Goal: Information Seeking & Learning: Learn about a topic

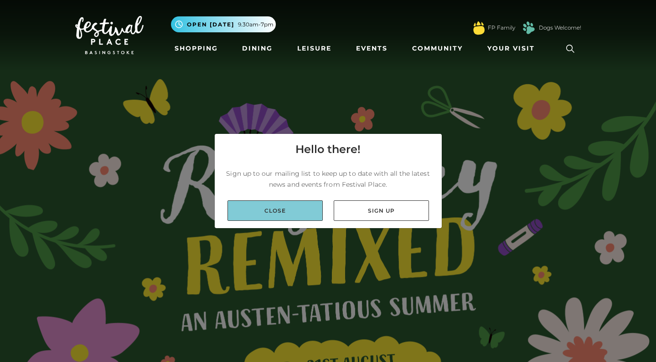
click at [291, 203] on link "Close" at bounding box center [274, 210] width 95 height 21
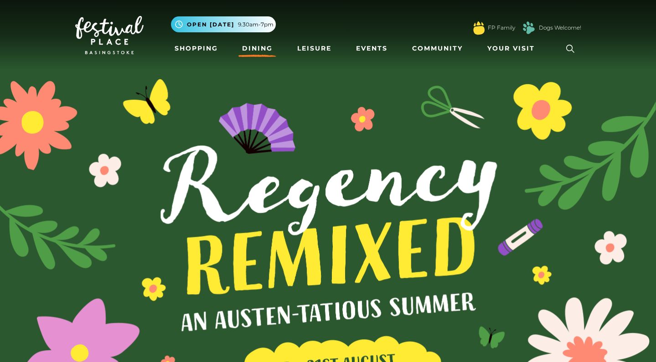
click at [257, 45] on link "Dining" at bounding box center [257, 48] width 38 height 17
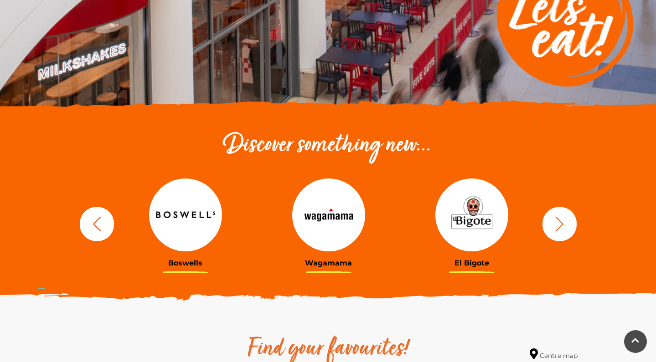
scroll to position [206, 0]
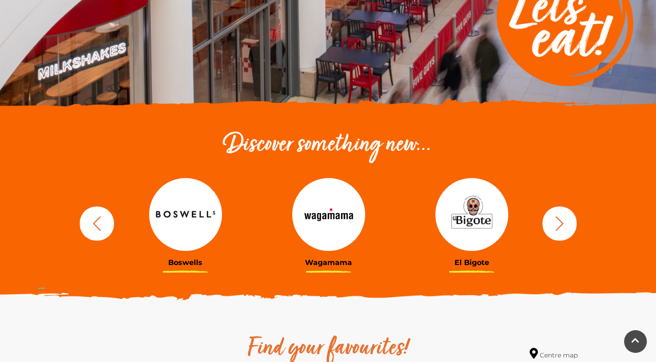
click at [189, 214] on img at bounding box center [185, 214] width 73 height 73
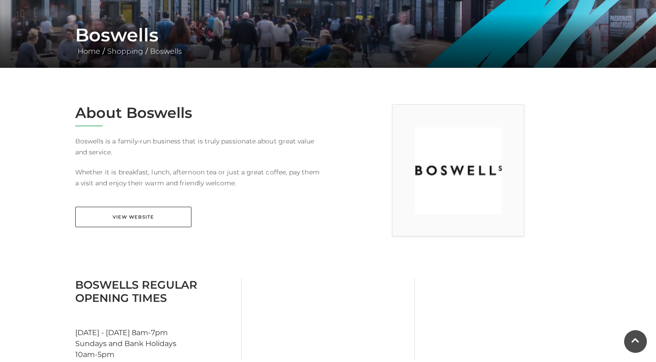
scroll to position [137, 0]
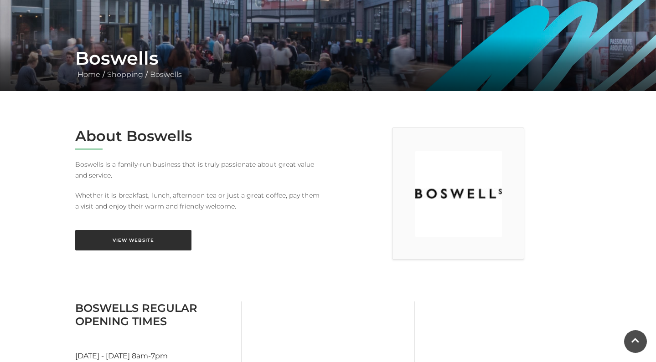
click at [131, 239] on link "View Website" at bounding box center [133, 240] width 116 height 21
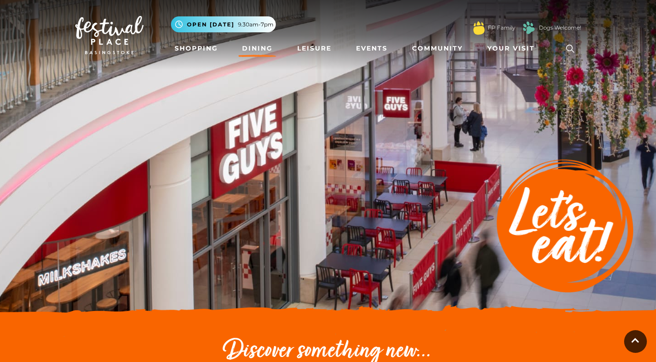
scroll to position [206, 0]
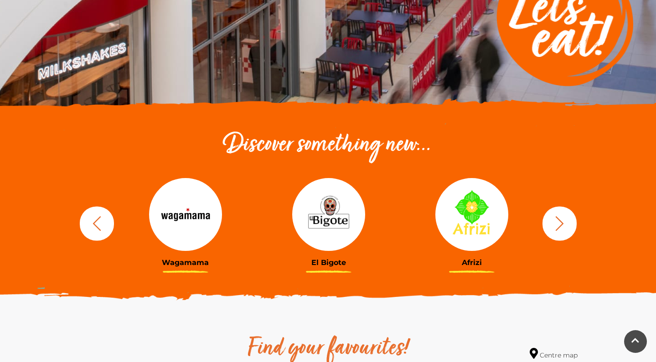
click at [323, 216] on img at bounding box center [328, 214] width 73 height 73
click at [481, 214] on img at bounding box center [471, 214] width 73 height 73
click at [562, 223] on icon "button" at bounding box center [559, 223] width 8 height 15
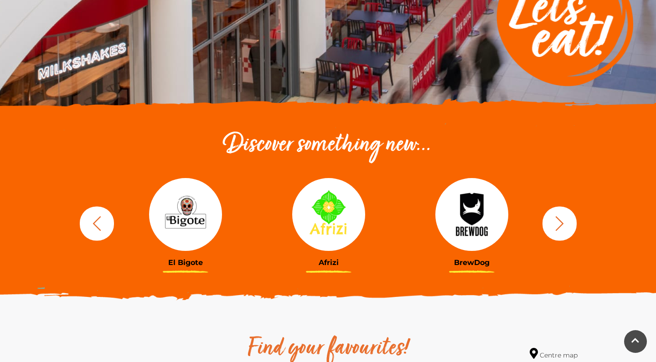
click at [472, 212] on img at bounding box center [471, 214] width 73 height 73
click at [563, 221] on icon "button" at bounding box center [559, 223] width 17 height 17
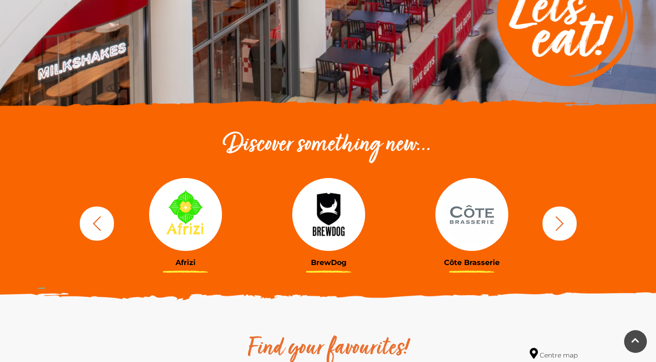
click at [480, 215] on img at bounding box center [471, 214] width 73 height 73
click at [565, 222] on icon "button" at bounding box center [559, 223] width 17 height 17
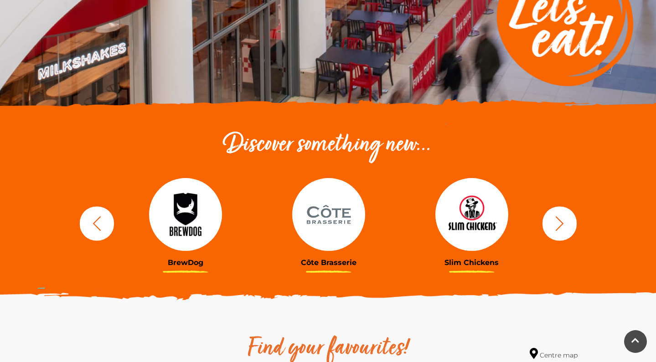
click at [469, 212] on img at bounding box center [471, 214] width 73 height 73
click at [560, 224] on icon "button" at bounding box center [559, 223] width 17 height 17
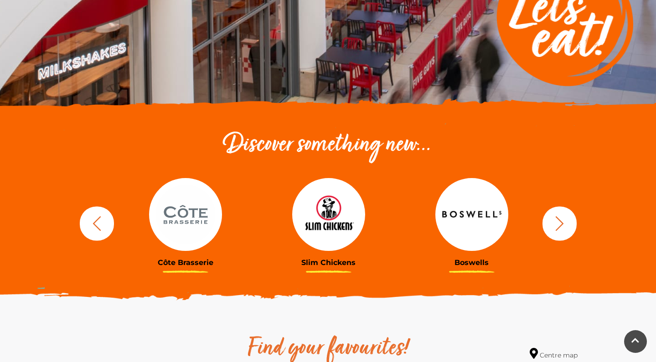
click at [560, 223] on icon "button" at bounding box center [559, 223] width 17 height 17
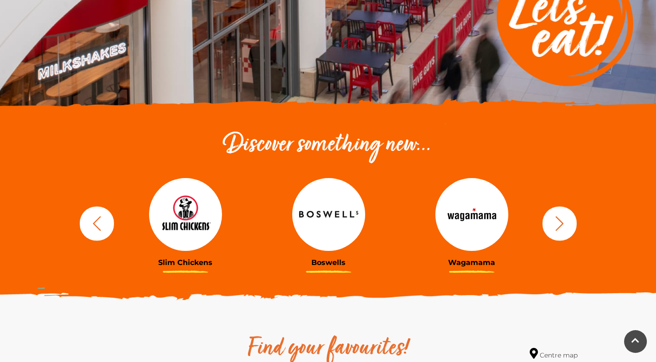
click at [560, 223] on icon "button" at bounding box center [559, 223] width 17 height 17
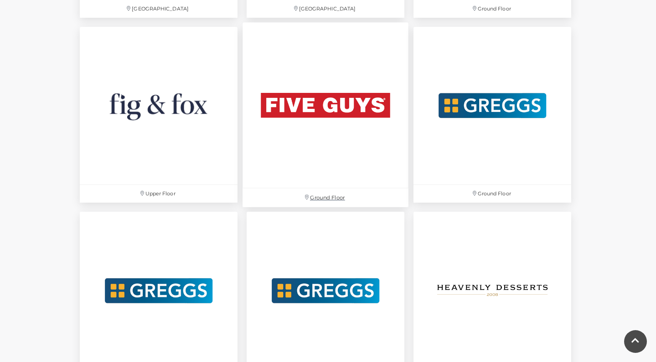
scroll to position [1689, 0]
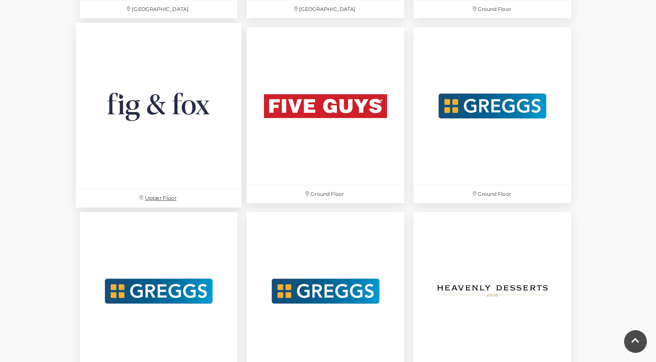
click at [173, 103] on img at bounding box center [159, 106] width 166 height 166
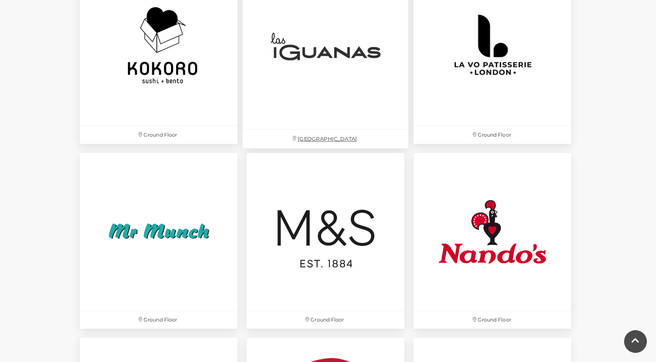
scroll to position [2119, 0]
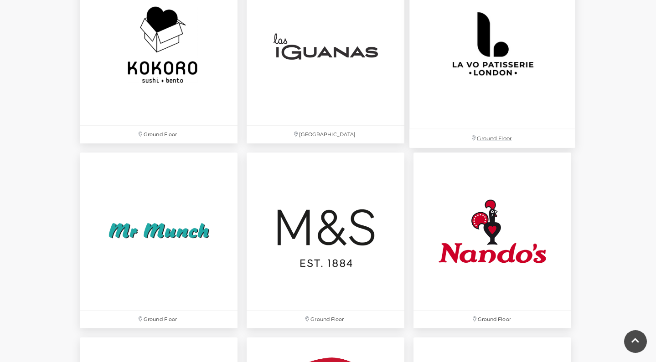
click at [486, 56] on img at bounding box center [492, 46] width 166 height 166
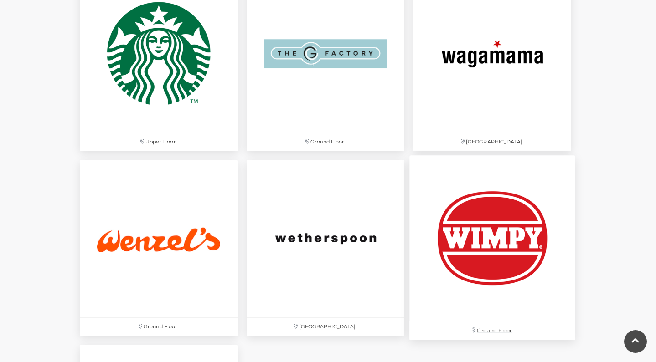
scroll to position [2853, 0]
click at [478, 241] on img at bounding box center [492, 238] width 166 height 166
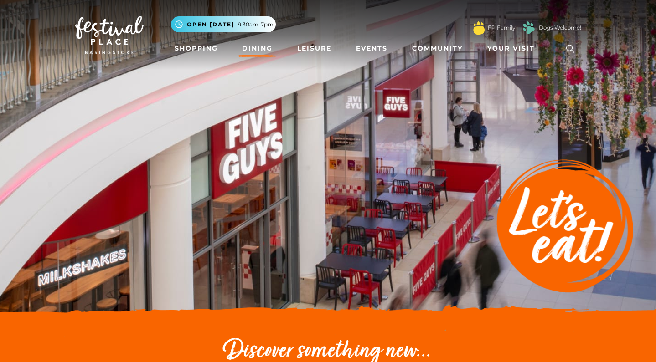
scroll to position [0, 0]
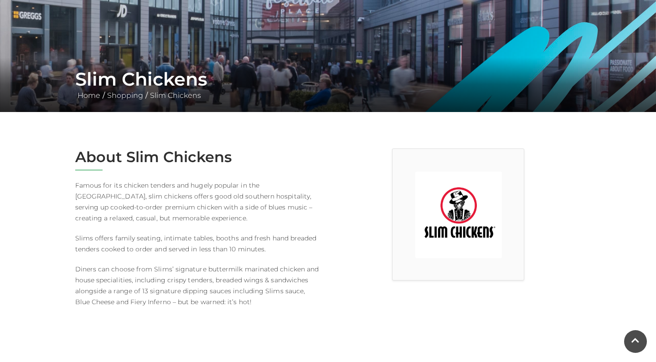
scroll to position [125, 0]
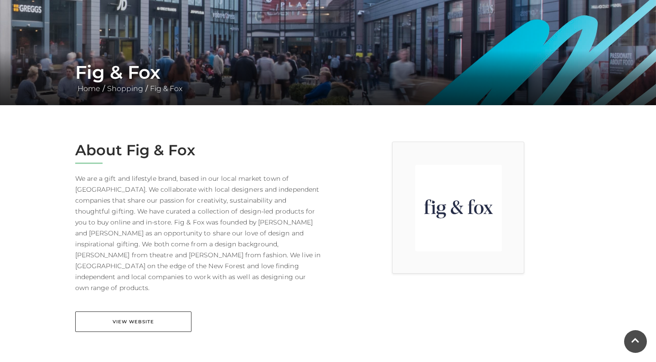
scroll to position [123, 0]
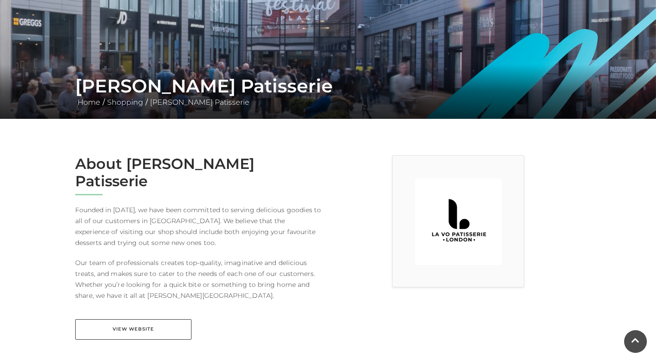
scroll to position [114, 0]
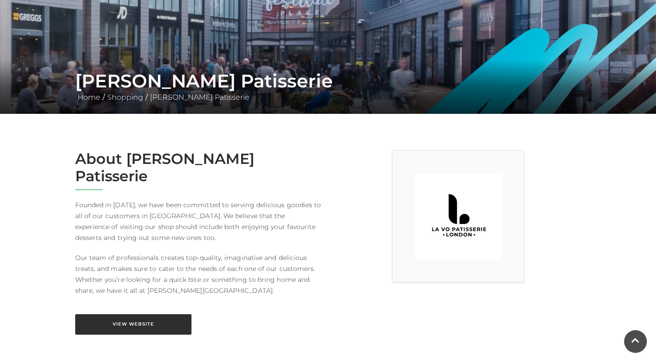
click at [146, 314] on link "View Website" at bounding box center [133, 324] width 116 height 21
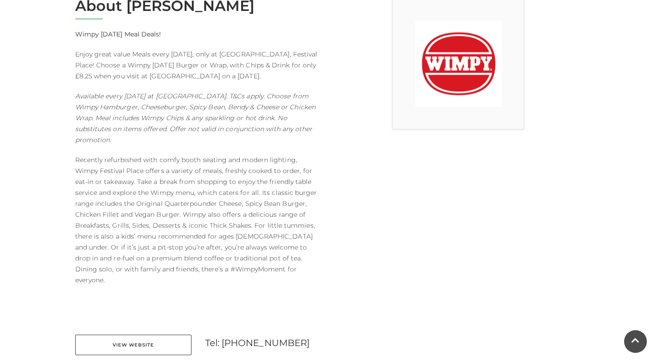
scroll to position [267, 0]
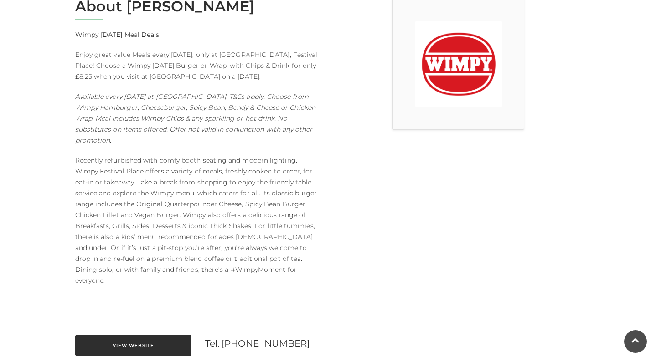
click at [145, 335] on link "View Website" at bounding box center [133, 345] width 116 height 21
